Goal: Information Seeking & Learning: Learn about a topic

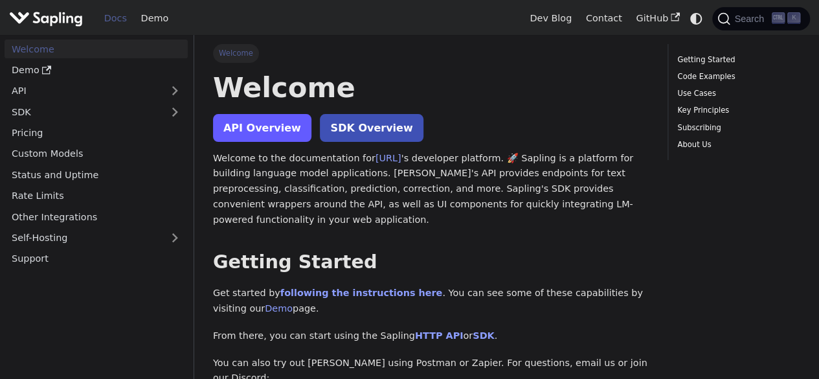
click at [278, 137] on link "API Overview" at bounding box center [262, 128] width 98 height 28
click at [115, 11] on link "Docs" at bounding box center [115, 18] width 37 height 20
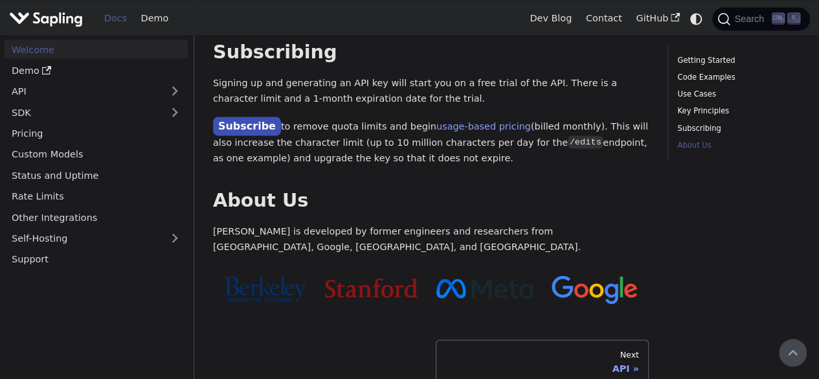
scroll to position [1165, 0]
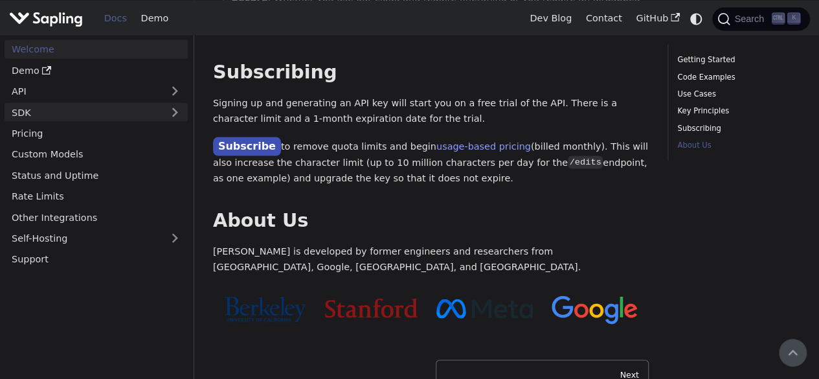
click at [150, 102] on link "SDK" at bounding box center [83, 111] width 157 height 19
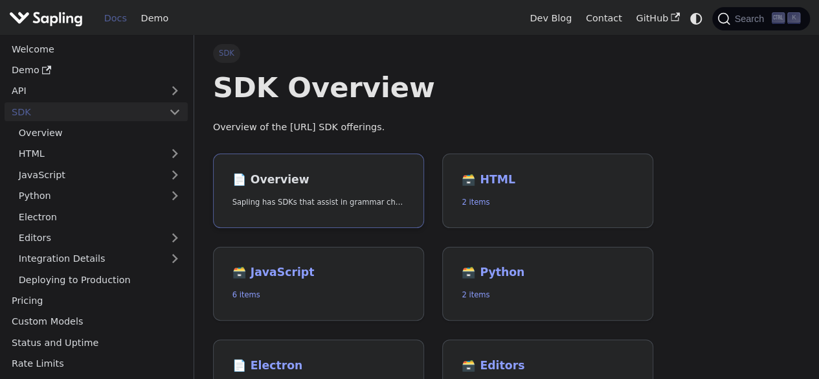
click at [364, 168] on link "📄️ Overview Sapling has SDKs that assist in grammar checking text for Python an…" at bounding box center [318, 190] width 211 height 74
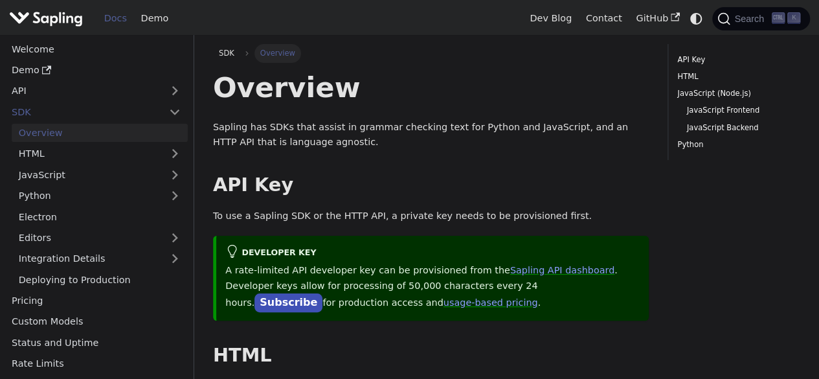
click at [302, 184] on h2 "API Key ​" at bounding box center [431, 184] width 436 height 23
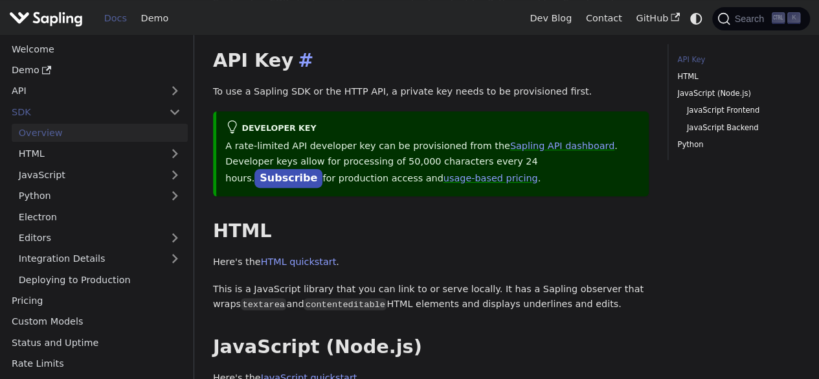
scroll to position [129, 0]
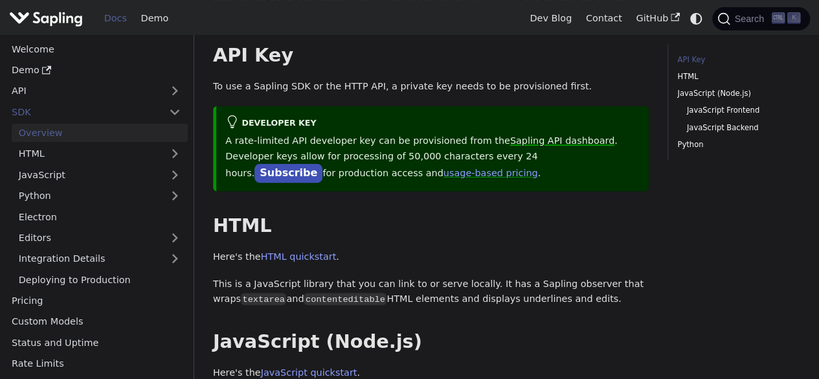
click at [542, 140] on link "Sapling API dashboard" at bounding box center [562, 140] width 104 height 10
